Goal: Transaction & Acquisition: Purchase product/service

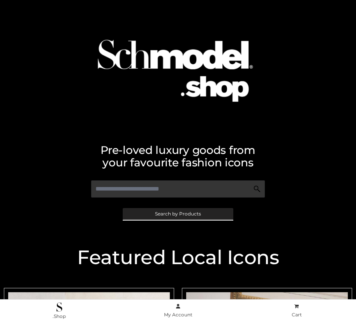
click at [177, 213] on span "Search by Products" at bounding box center [178, 213] width 46 height 5
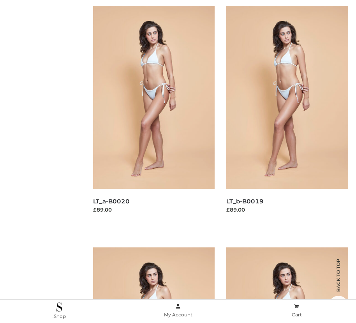
scroll to position [128, 0]
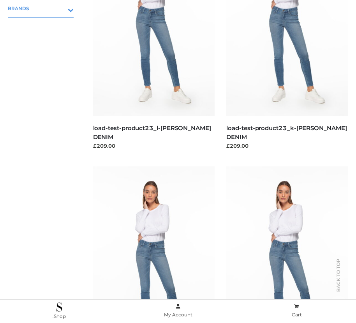
click at [60, 8] on icon "Toggle Submenu" at bounding box center [29, 9] width 87 height 9
click at [44, 25] on span "OPP SWIMWEAR" at bounding box center [45, 25] width 58 height 9
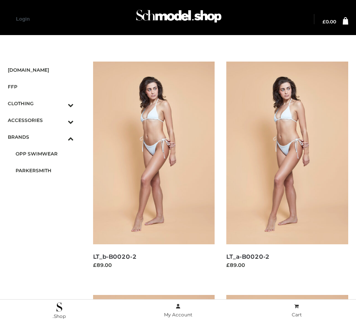
scroll to position [423, 0]
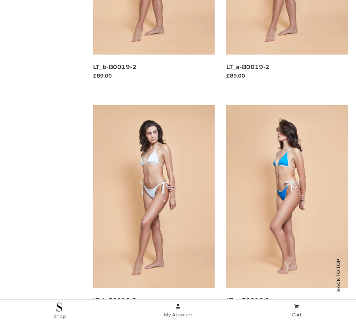
click at [287, 214] on img at bounding box center [287, 196] width 122 height 183
